Goal: Task Accomplishment & Management: Use online tool/utility

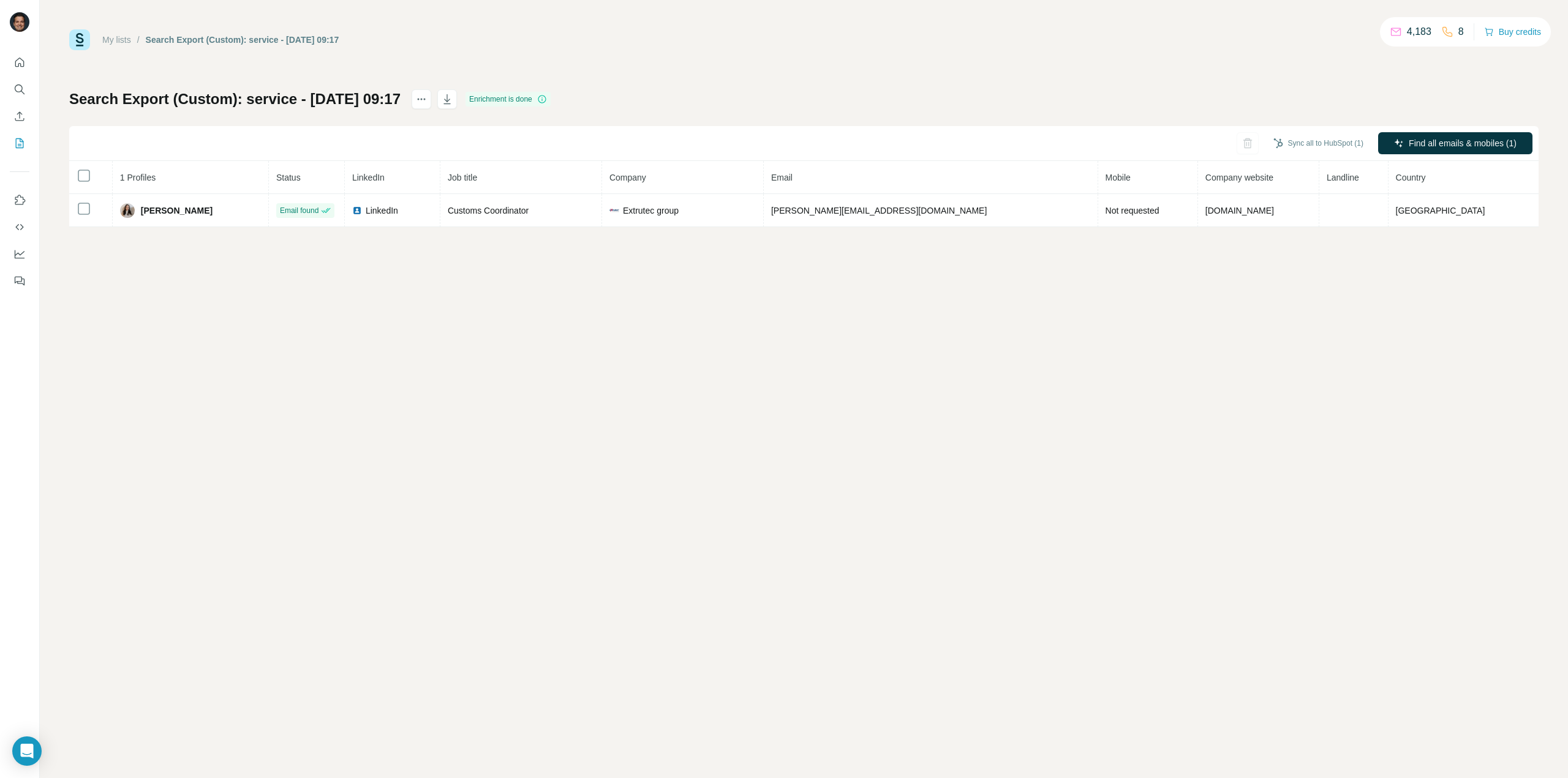
click at [1537, 134] on div "Sync all to HubSpot (1) Find all emails & mobiles (1)" at bounding box center [804, 143] width 1469 height 35
click at [1483, 136] on button "Find all emails & mobiles (1)" at bounding box center [1454, 143] width 154 height 22
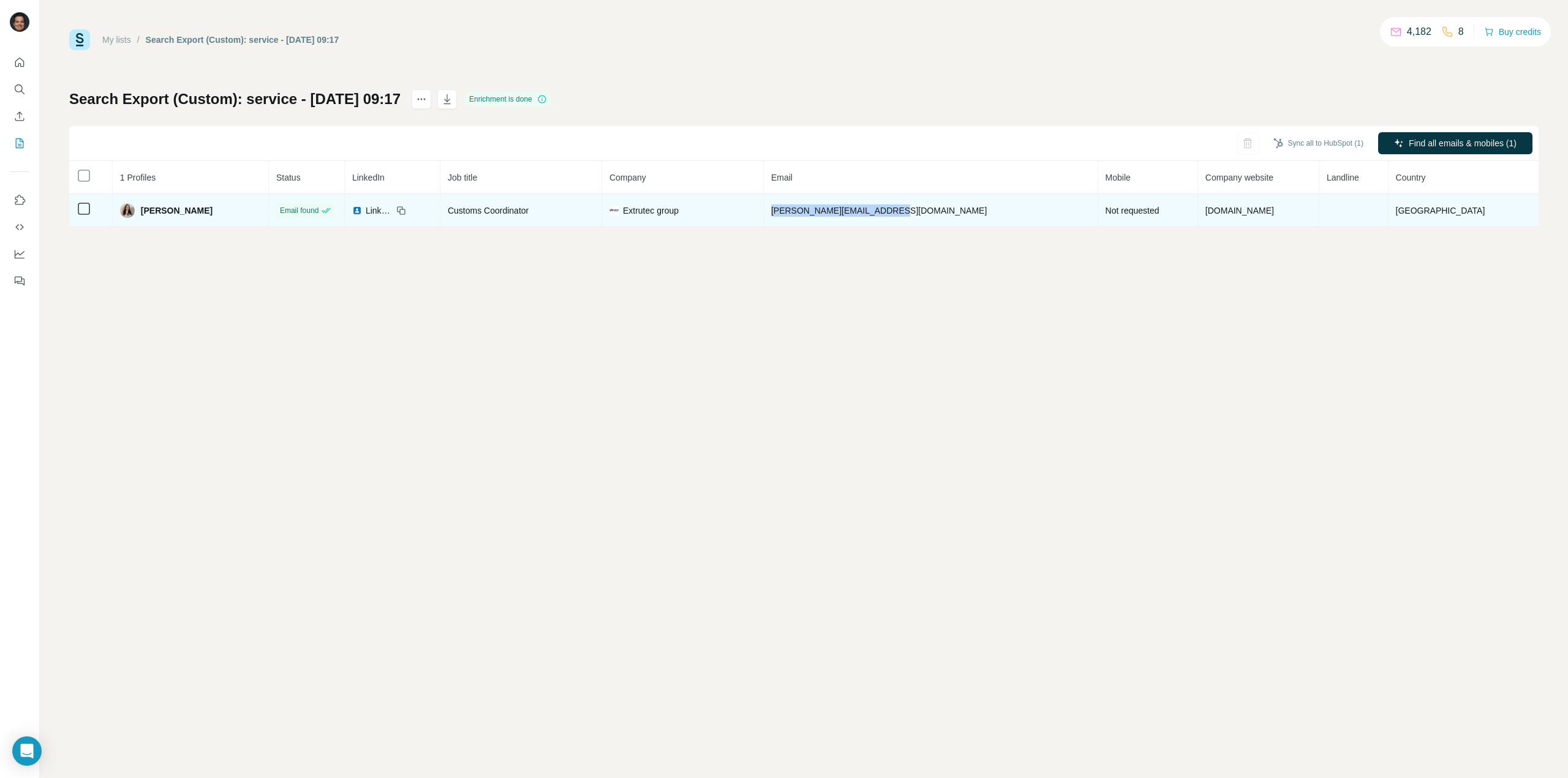
drag, startPoint x: 983, startPoint y: 209, endPoint x: 846, endPoint y: 211, distance: 137.0
click at [846, 211] on td "[PERSON_NAME][EMAIL_ADDRESS][DOMAIN_NAME]" at bounding box center [931, 211] width 335 height 33
copy span "[PERSON_NAME][EMAIL_ADDRESS][DOMAIN_NAME]"
drag, startPoint x: 188, startPoint y: 210, endPoint x: 148, endPoint y: 211, distance: 40.0
click at [148, 211] on div "[PERSON_NAME]" at bounding box center [190, 210] width 141 height 15
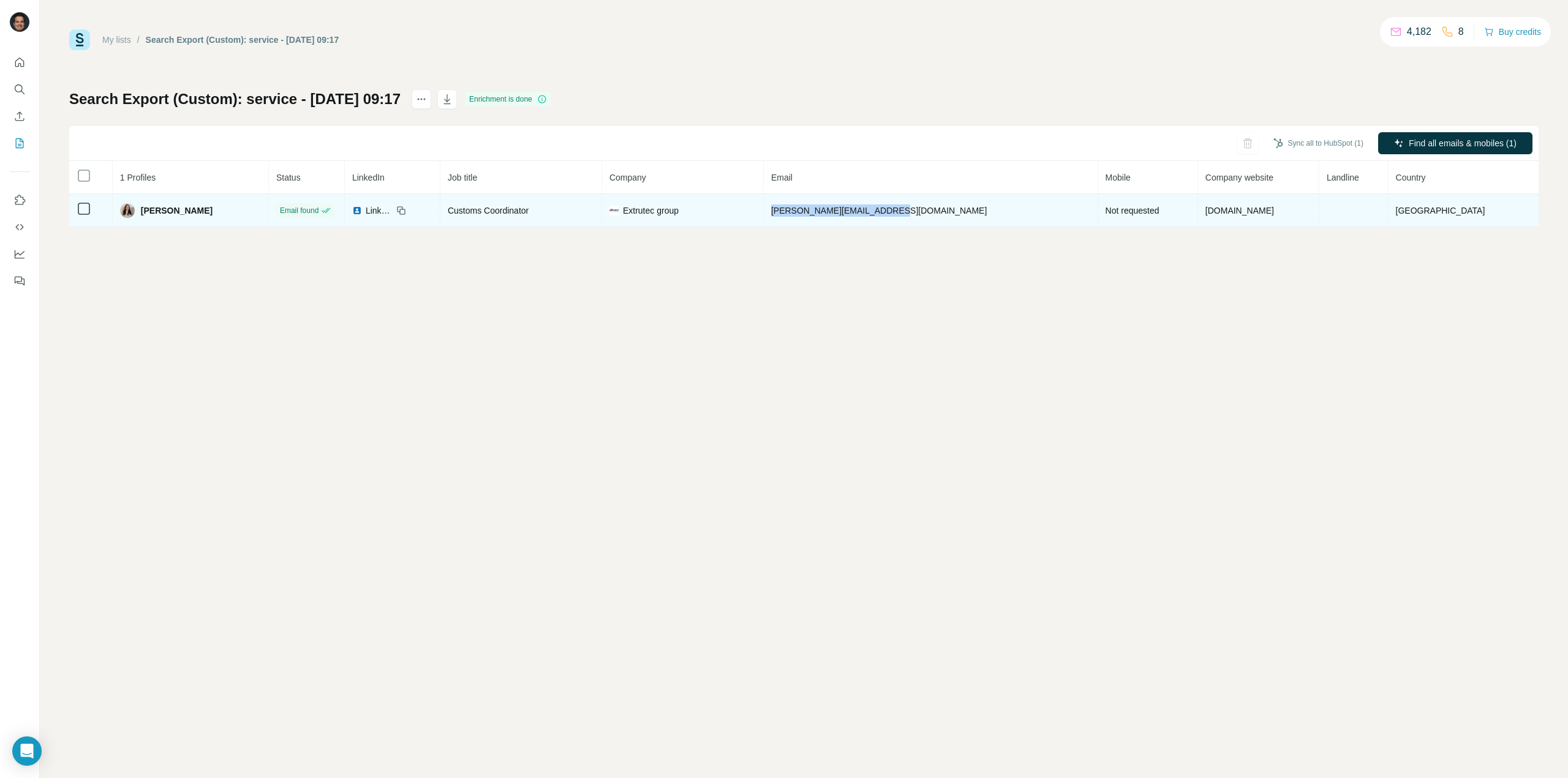
copy span "[PERSON_NAME]"
drag, startPoint x: 615, startPoint y: 211, endPoint x: 520, endPoint y: 215, distance: 95.1
click at [520, 215] on div "Customs Coordinator" at bounding box center [521, 210] width 146 height 12
copy span "Customs Coordinator"
click at [402, 206] on icon at bounding box center [400, 209] width 5 height 5
